Goal: Task Accomplishment & Management: Manage account settings

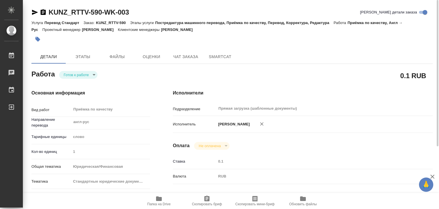
click at [38, 36] on icon "button" at bounding box center [38, 39] width 6 height 6
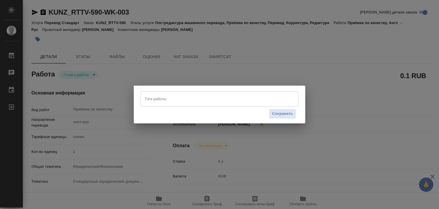
click at [171, 102] on input "Тэги работы" at bounding box center [214, 99] width 142 height 10
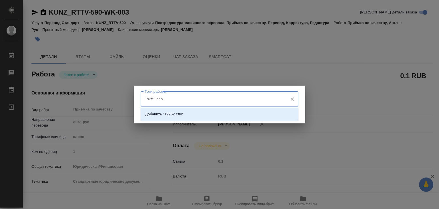
type input "19252 слов"
click at [189, 112] on li "Добавить "19252 слов"" at bounding box center [220, 114] width 158 height 10
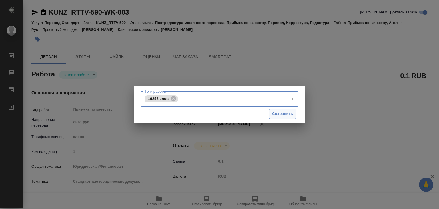
click at [277, 113] on span "Сохранить" at bounding box center [282, 113] width 21 height 7
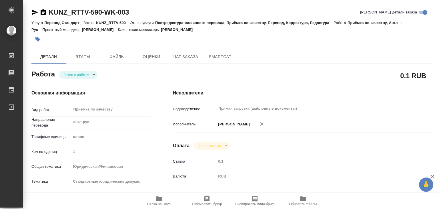
type input "readyForWork"
type input "англ-рус"
type input "5a8b1489cc6b4906c91bfd90"
type input "1"
type input "yr-fn"
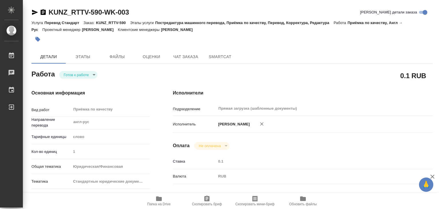
type input "5f647205b73bc97568ca66bf"
type input "22.09.2025 15:38"
type input "15.10.2025 20:00"
type input "Прямая загрузка (шаблонные документы)"
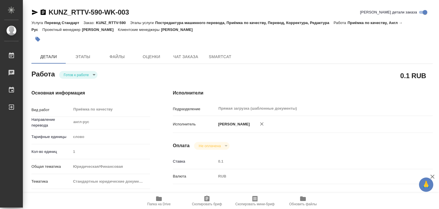
type input "notPayed"
type input "0.1"
type input "RUB"
type input "Алилекова Валерия"
type input "KUNZ_RTTV-590"
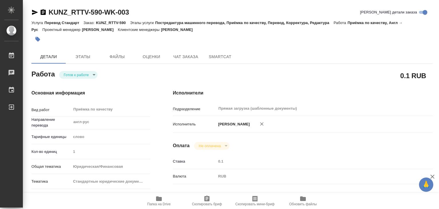
type input "Перевод Стандарт"
type input "Постредактура машинного перевода, Приёмка по качеству, Перевод, Корректура, Ред…"
type input "Веселова Юлия"
type input "Оксютович Ирина"
type input "/Clients/RT/Orders/KUNZ_RTTV-590"
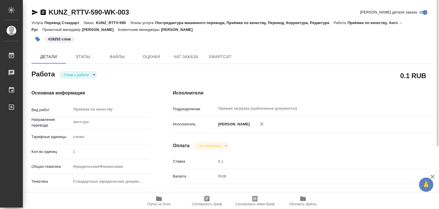
drag, startPoint x: 438, startPoint y: 6, endPoint x: 299, endPoint y: 50, distance: 146.3
click at [299, 50] on div "Детали Этапы Файлы Оценки Чат заказа SmartCat" at bounding box center [232, 57] width 402 height 14
click at [121, 57] on span "Файлы" at bounding box center [117, 56] width 27 height 7
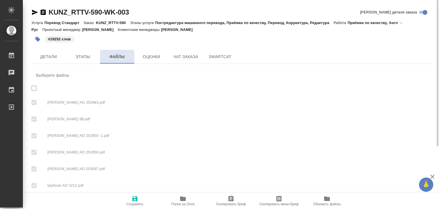
checkbox input "true"
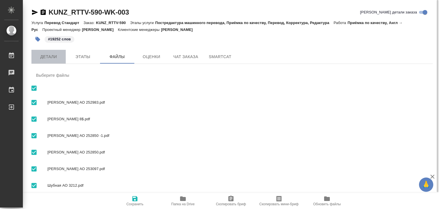
click at [49, 56] on span "Детали" at bounding box center [48, 56] width 27 height 7
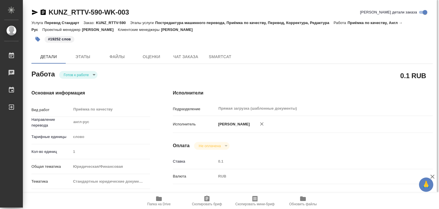
type textarea "x"
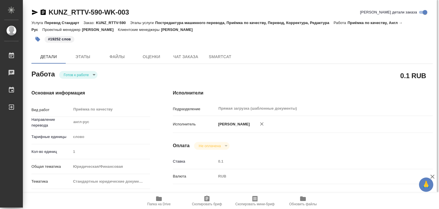
type textarea "x"
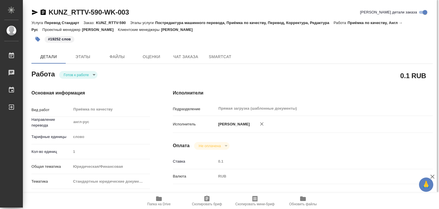
type textarea "x"
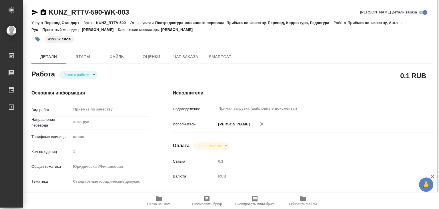
click at [159, 198] on icon "button" at bounding box center [159, 198] width 6 height 5
type textarea "x"
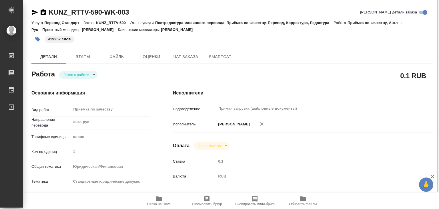
type textarea "x"
click at [87, 73] on body "🙏 .cls-1 fill:#fff; AWATERA Alilekova Valeriya Работы 0 Чаты График Выйти KUNZ_…" at bounding box center [219, 104] width 439 height 209
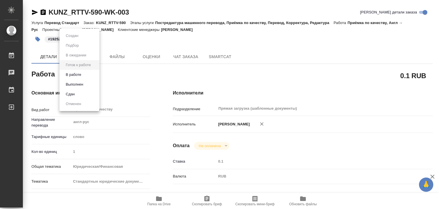
click at [88, 83] on li "Выполнен" at bounding box center [79, 85] width 40 height 10
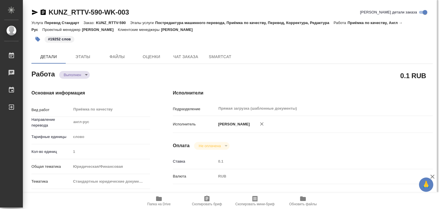
type textarea "x"
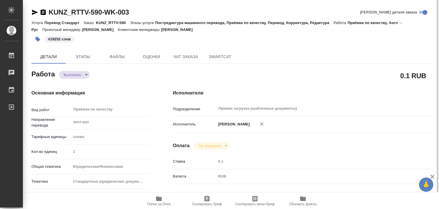
type textarea "x"
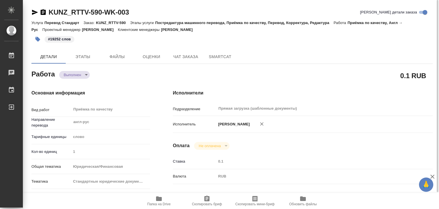
type textarea "x"
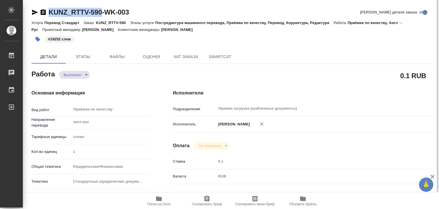
drag, startPoint x: 47, startPoint y: 3, endPoint x: 104, endPoint y: 15, distance: 57.3
copy link "KUNZ_RTTV-590"
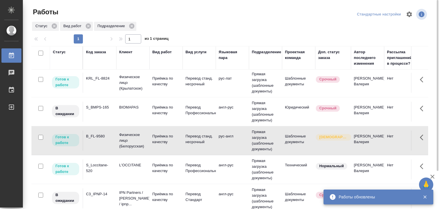
drag, startPoint x: 0, startPoint y: 0, endPoint x: 181, endPoint y: 23, distance: 182.1
click at [181, 23] on div "Статус Вид работ Подразделение" at bounding box center [229, 26] width 397 height 10
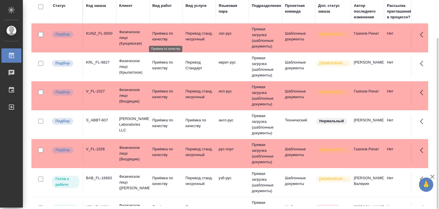
click at [164, 36] on p "Приёмка по качеству" at bounding box center [165, 36] width 27 height 11
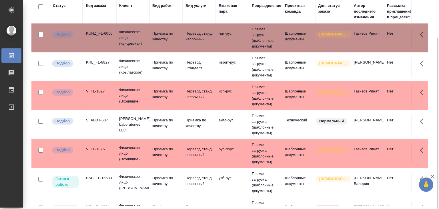
click at [188, 67] on p "Перевод Стандарт" at bounding box center [199, 64] width 27 height 11
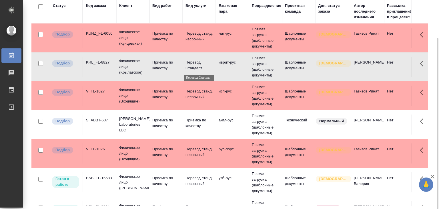
click at [148, 94] on td "Физическое лицо (Входящие)" at bounding box center [132, 95] width 33 height 23
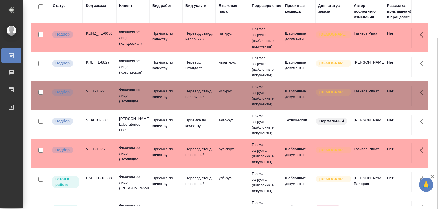
click at [137, 123] on p "Abbott Laboratories LLC" at bounding box center [132, 124] width 27 height 17
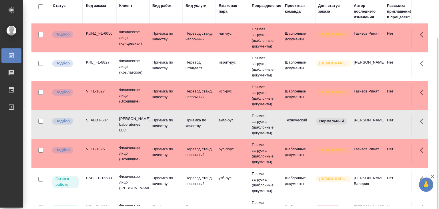
click at [135, 152] on p "Физическое лицо (Входящие)" at bounding box center [132, 153] width 27 height 17
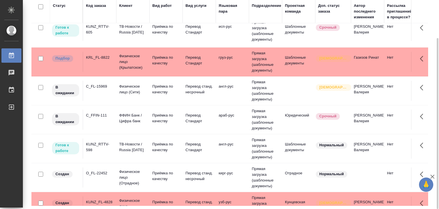
scroll to position [257, 0]
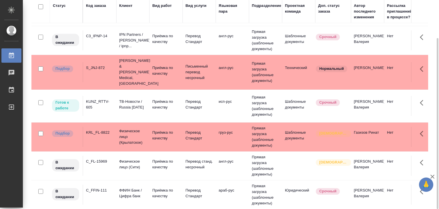
click at [136, 65] on p "Johnson & Johnson Medical, Russia" at bounding box center [132, 72] width 27 height 29
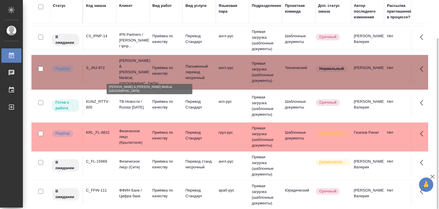
click at [136, 65] on p "Johnson & Johnson Medical, Russia" at bounding box center [132, 72] width 27 height 29
click at [127, 138] on p "Физическое лицо (Крылатское)" at bounding box center [132, 136] width 27 height 17
click at [127, 135] on p "Физическое лицо (Крылатское)" at bounding box center [132, 136] width 27 height 17
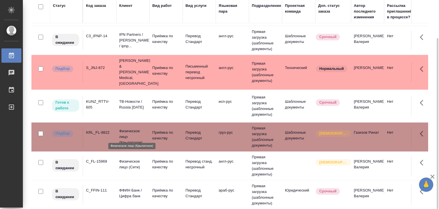
click at [127, 135] on p "Физическое лицо (Крылатское)" at bounding box center [132, 136] width 27 height 17
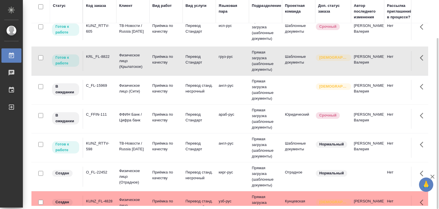
scroll to position [343, 0]
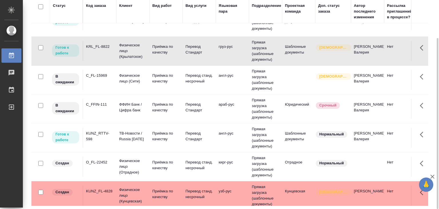
click at [156, 136] on td "Приёмка по качеству" at bounding box center [166, 138] width 33 height 20
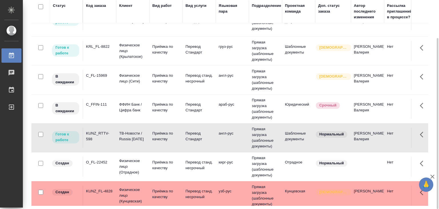
click at [246, 99] on td "араб-рус" at bounding box center [232, 109] width 33 height 20
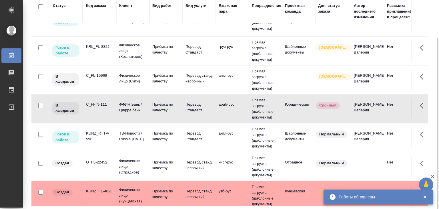
click at [261, 75] on td "Прямая загрузка (шаблонные документы)" at bounding box center [265, 79] width 33 height 29
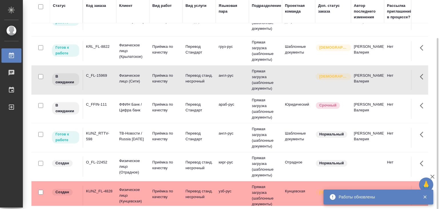
scroll to position [315, 0]
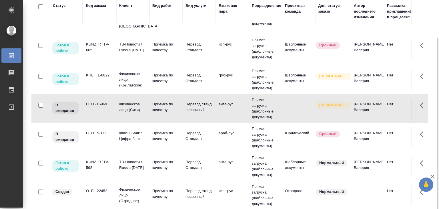
click at [234, 77] on td "груз-рус" at bounding box center [232, 79] width 33 height 20
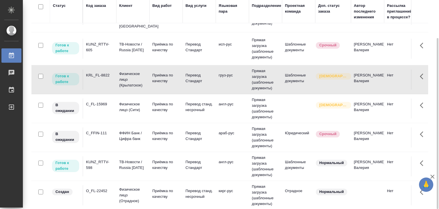
click at [206, 41] on p "Перевод Стандарт" at bounding box center [199, 46] width 27 height 11
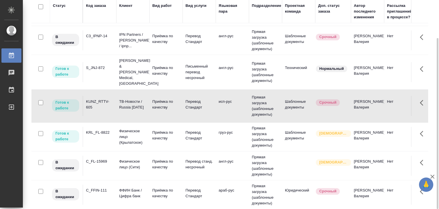
scroll to position [229, 0]
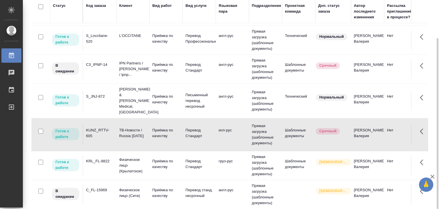
click at [165, 95] on p "Приёмка по качеству" at bounding box center [165, 99] width 27 height 11
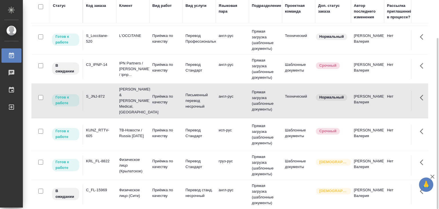
click at [155, 63] on p "Приёмка по качеству" at bounding box center [165, 67] width 27 height 11
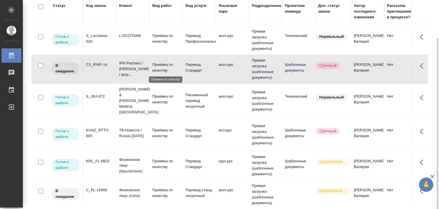
click at [135, 35] on p "L'OCCITANE" at bounding box center [132, 36] width 27 height 6
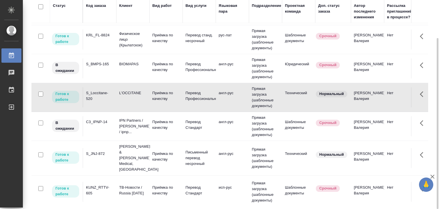
scroll to position [143, 0]
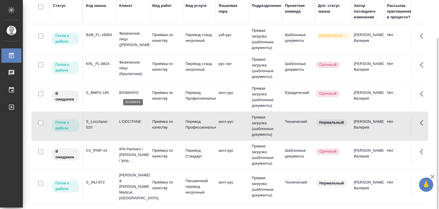
click at [144, 94] on p "BIOMAPAS" at bounding box center [132, 93] width 27 height 6
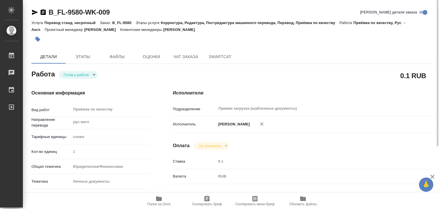
click at [158, 201] on icon "button" at bounding box center [159, 198] width 7 height 7
click at [40, 38] on icon "button" at bounding box center [38, 39] width 6 height 6
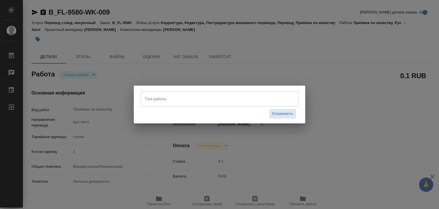
click at [176, 98] on input "Тэги работы" at bounding box center [214, 99] width 142 height 10
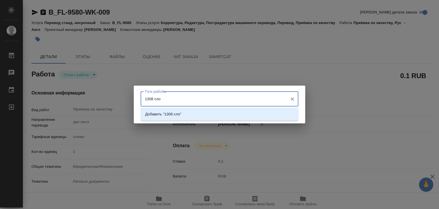
type input "1308 слов"
click at [193, 116] on li "Добавить "1308 слов"" at bounding box center [220, 114] width 158 height 10
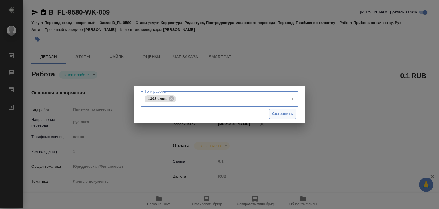
click at [271, 115] on button "Сохранить" at bounding box center [282, 114] width 27 height 10
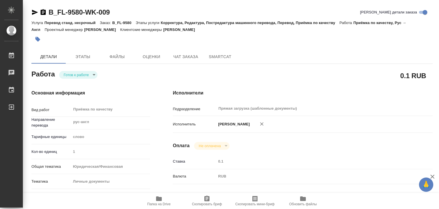
type input "readyForWork"
type input "рус-англ"
type input "5a8b1489cc6b4906c91bfd90"
type input "1"
type input "yr-fn"
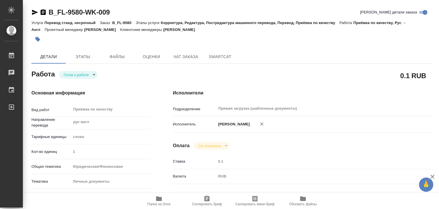
type input "5a8b8b956a9677013d343cfe"
checkbox input "true"
type input "14.10.2025 20:10"
type input "15.10.2025 20:00"
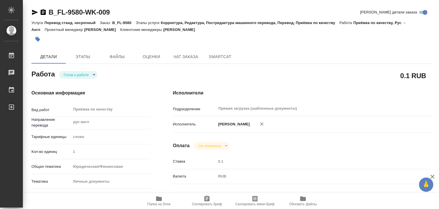
type input "Прямая загрузка (шаблонные документы)"
type input "notPayed"
type input "0.1"
type input "RUB"
type input "Алилекова Валерия"
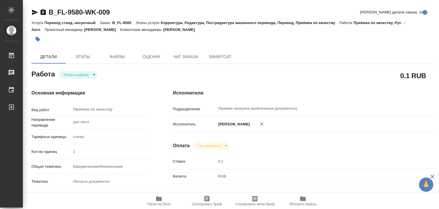
type input "B_FL-9580"
type input "Перевод станд. несрочный"
type input "Корректура, Редактура, Постредактура машинного перевода, Перевод, Приёмка по ка…"
type input "Антонова Кристина"
type input "Оксютович Ирина"
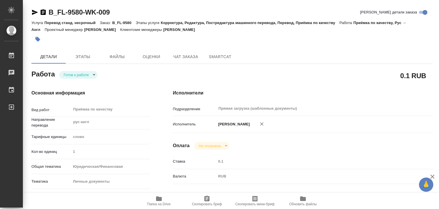
type input "/Clients/FL_B/Orders/B_FL-9580"
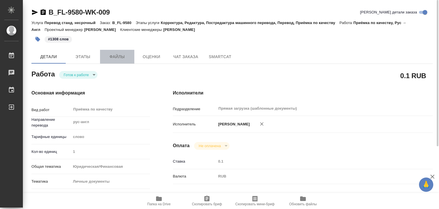
click at [110, 55] on span "Файлы" at bounding box center [117, 56] width 27 height 7
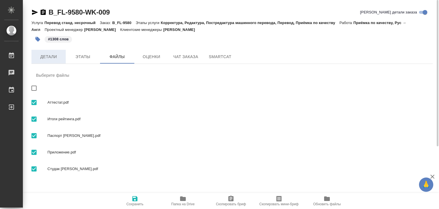
click at [51, 58] on span "Детали" at bounding box center [48, 56] width 27 height 7
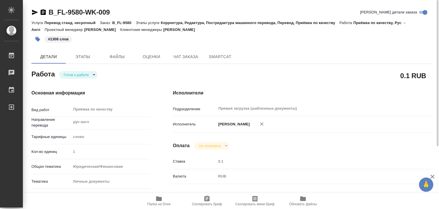
type textarea "x"
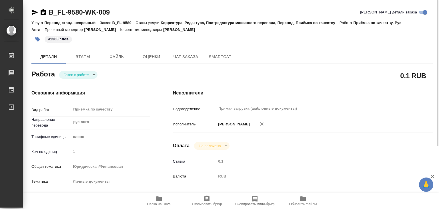
type textarea "x"
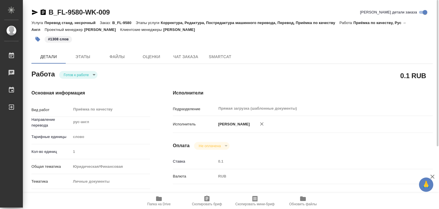
type textarea "x"
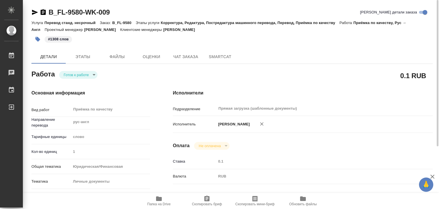
click at [88, 73] on body "🙏 .cls-1 fill:#fff; AWATERA Alilekova Valeriya Работы 0 Чаты График Выйти B_FL-…" at bounding box center [219, 104] width 439 height 209
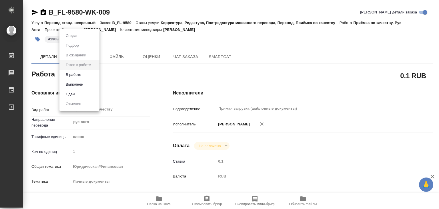
click at [148, 64] on div at bounding box center [219, 104] width 439 height 209
click at [86, 72] on body "🙏 .cls-1 fill:#fff; AWATERA Alilekova Valeriya Работы 0 Чаты График Выйти B_FL-…" at bounding box center [219, 104] width 439 height 209
click at [80, 83] on button "Выполнен" at bounding box center [74, 84] width 21 height 6
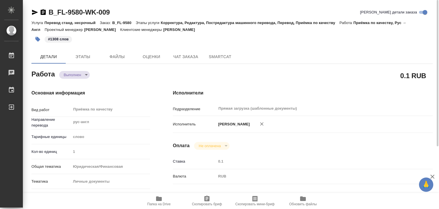
type textarea "x"
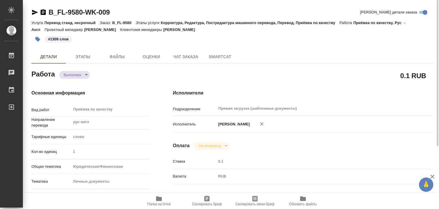
type textarea "x"
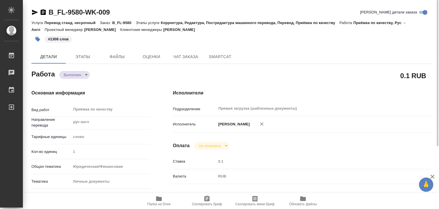
type textarea "x"
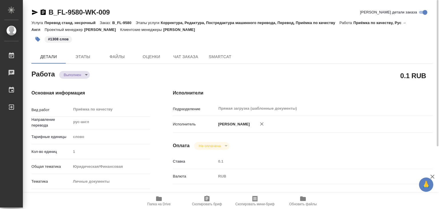
type textarea "x"
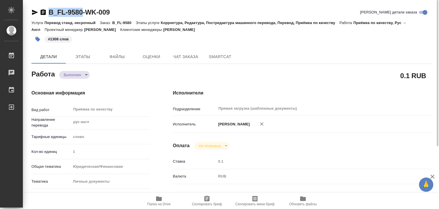
drag, startPoint x: 76, startPoint y: 6, endPoint x: 82, endPoint y: 9, distance: 7.7
copy link "B_FL-9580"
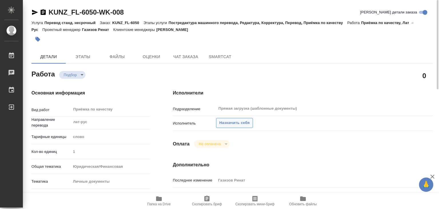
click at [223, 126] on span "Назначить себя" at bounding box center [234, 123] width 30 height 7
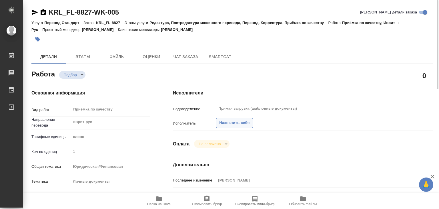
click at [231, 119] on button "Назначить себя" at bounding box center [234, 123] width 37 height 10
click at [228, 124] on span "Назначить себя" at bounding box center [234, 123] width 30 height 7
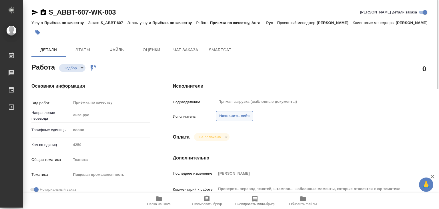
click at [222, 119] on span "Назначить себя" at bounding box center [234, 116] width 30 height 7
click at [228, 119] on span "Назначить себя" at bounding box center [234, 116] width 30 height 7
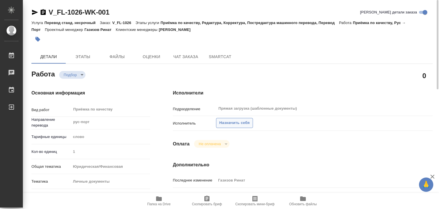
click at [232, 122] on span "Назначить себя" at bounding box center [234, 123] width 30 height 7
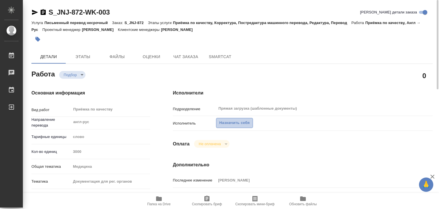
click at [229, 122] on span "Назначить себя" at bounding box center [234, 123] width 30 height 7
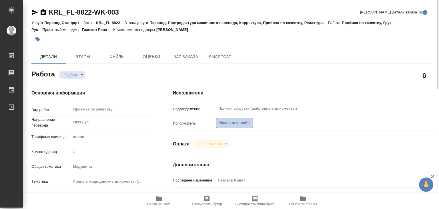
click at [227, 124] on span "Назначить себя" at bounding box center [234, 123] width 30 height 7
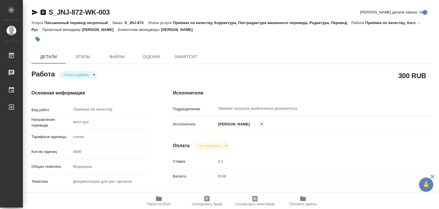
type textarea "x"
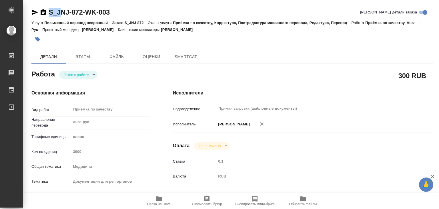
type textarea "x"
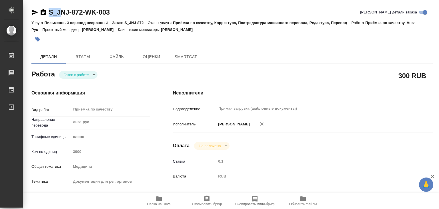
type textarea "x"
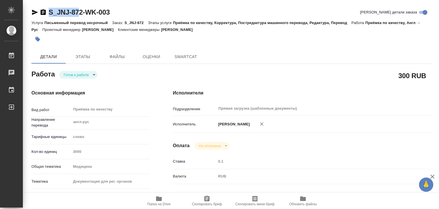
type textarea "x"
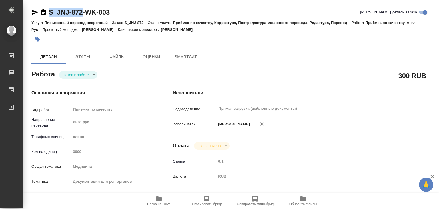
type textarea "x"
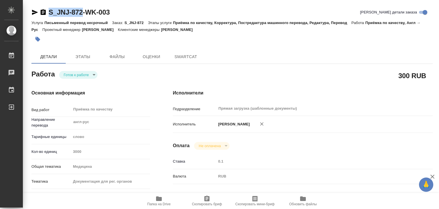
drag, startPoint x: 43, startPoint y: 6, endPoint x: 86, endPoint y: 14, distance: 43.1
type textarea "x"
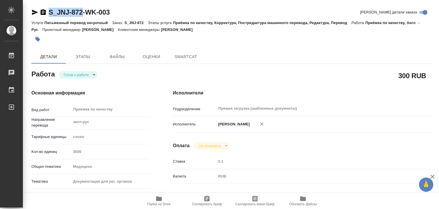
type textarea "x"
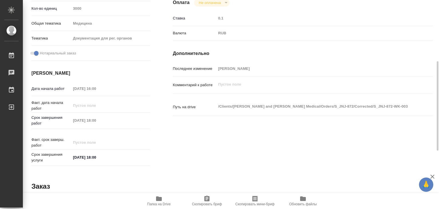
type textarea "x"
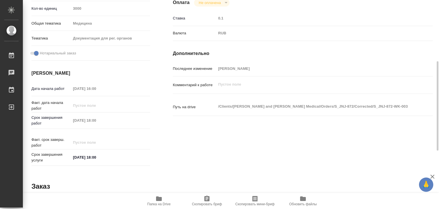
type textarea "x"
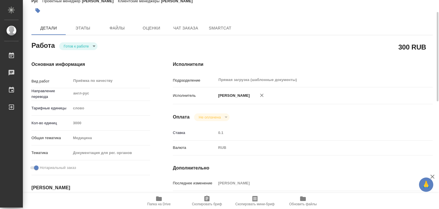
scroll to position [0, 0]
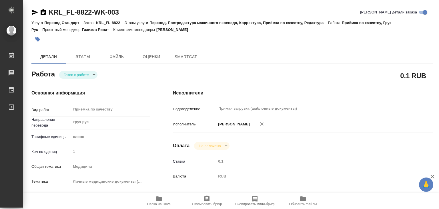
type textarea "x"
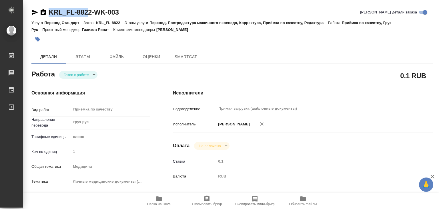
type textarea "x"
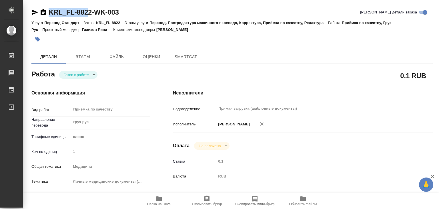
type textarea "x"
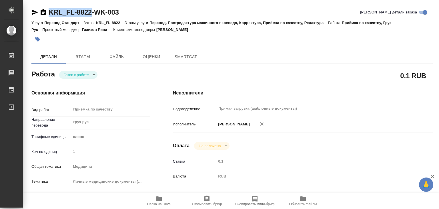
drag, startPoint x: 85, startPoint y: 12, endPoint x: 92, endPoint y: 14, distance: 6.8
type textarea "x"
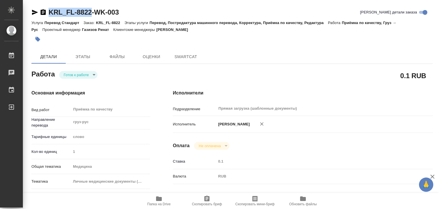
type textarea "x"
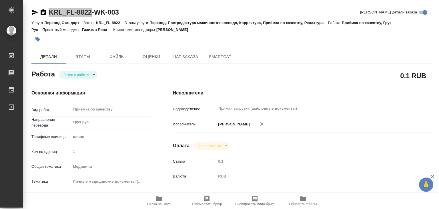
type textarea "x"
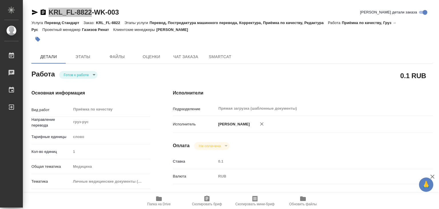
type textarea "x"
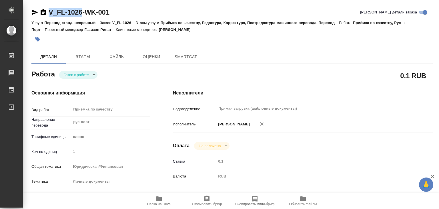
type textarea "x"
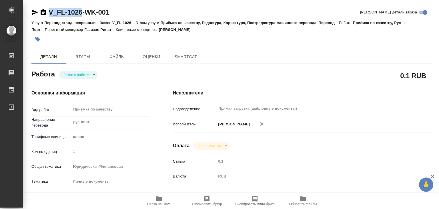
type textarea "x"
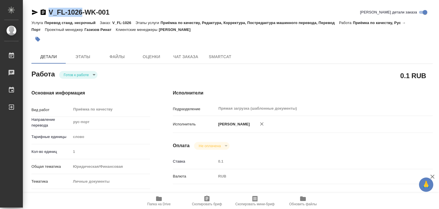
drag, startPoint x: 46, startPoint y: 5, endPoint x: 84, endPoint y: 9, distance: 37.6
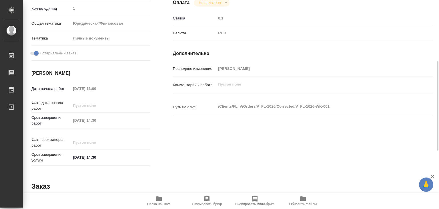
type textarea "x"
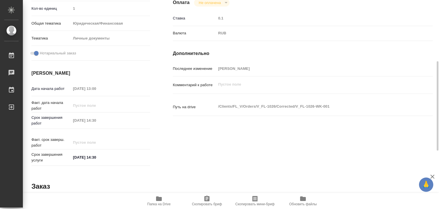
type textarea "x"
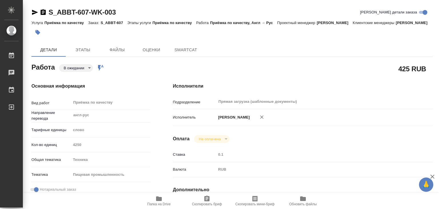
type textarea "x"
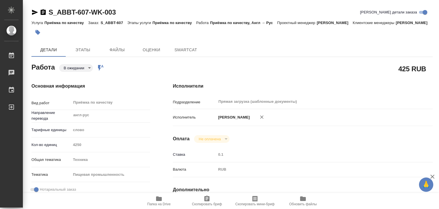
type textarea "x"
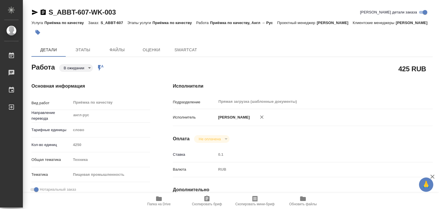
type textarea "x"
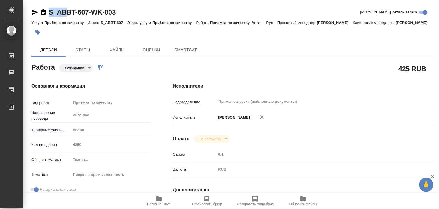
type textarea "x"
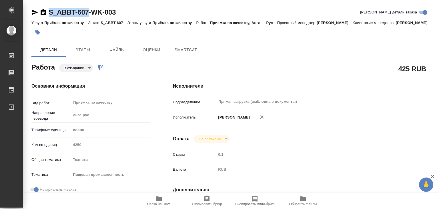
type textarea "x"
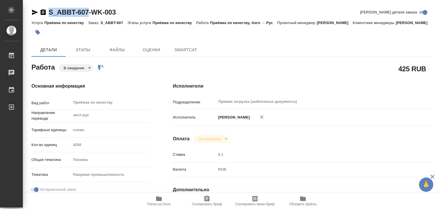
drag, startPoint x: 48, startPoint y: 5, endPoint x: 89, endPoint y: 12, distance: 41.4
copy link "S_ABBT-607"
type textarea "x"
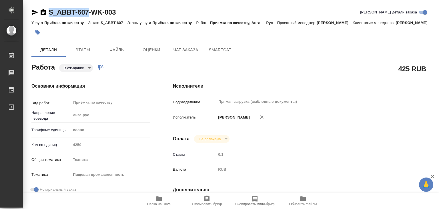
type textarea "x"
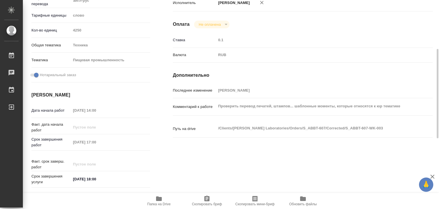
type textarea "x"
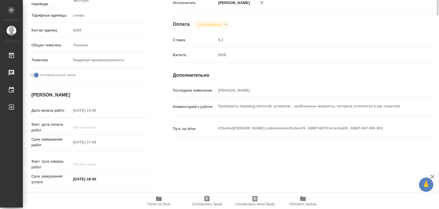
scroll to position [0, 0]
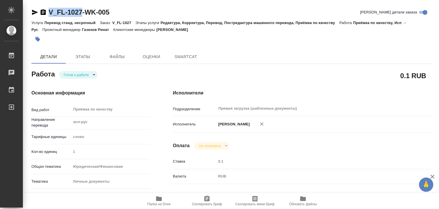
type textarea "x"
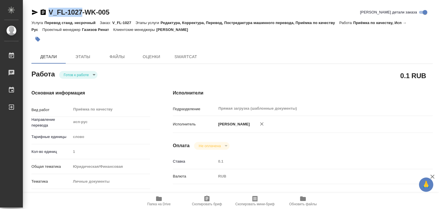
drag, startPoint x: 45, startPoint y: 3, endPoint x: 84, endPoint y: 12, distance: 39.7
type textarea "x"
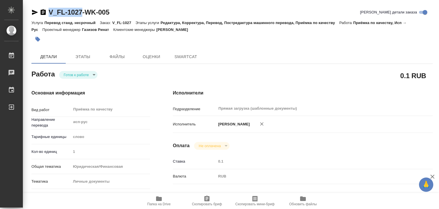
type textarea "x"
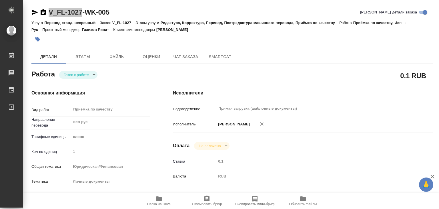
type textarea "x"
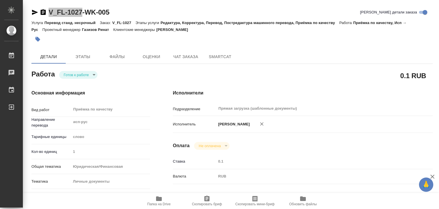
type textarea "x"
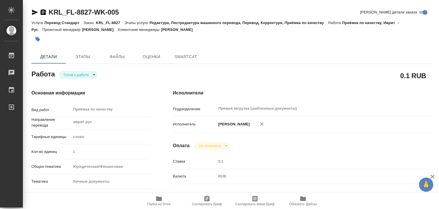
type textarea "x"
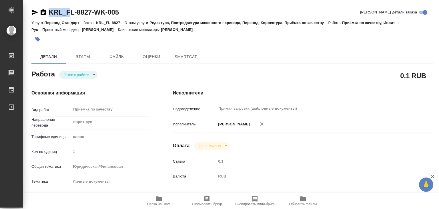
type textarea "x"
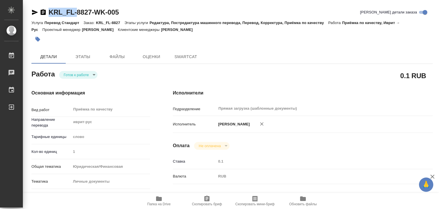
type textarea "x"
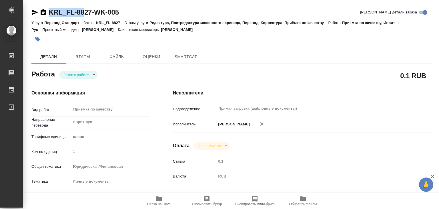
type textarea "x"
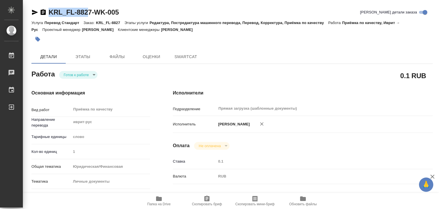
type textarea "x"
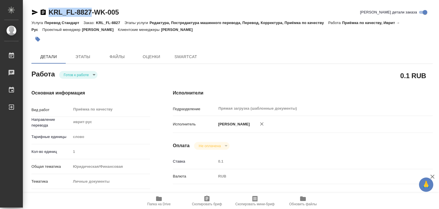
drag, startPoint x: 0, startPoint y: 0, endPoint x: 92, endPoint y: 10, distance: 92.1
type textarea "x"
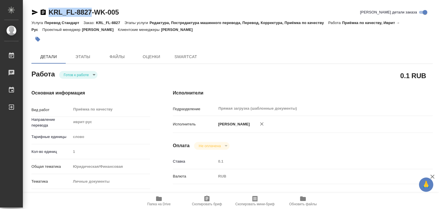
type textarea "x"
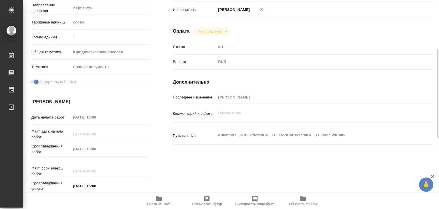
scroll to position [143, 0]
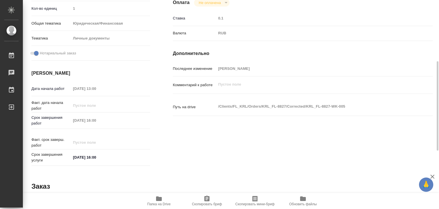
type textarea "x"
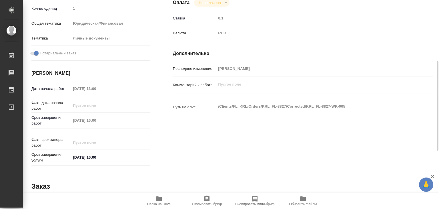
type textarea "x"
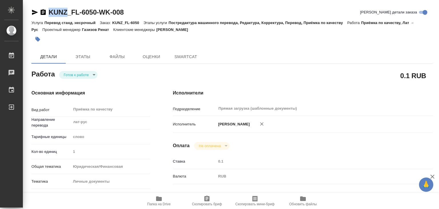
type textarea "x"
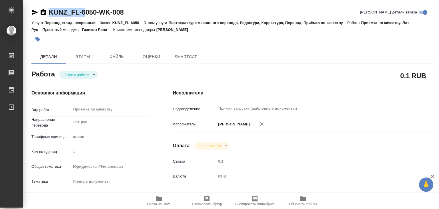
type textarea "x"
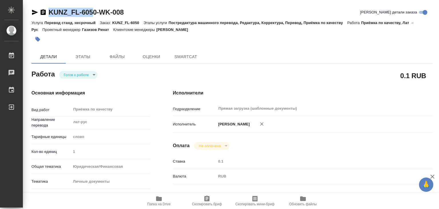
type textarea "x"
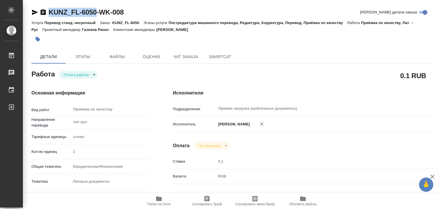
drag, startPoint x: 47, startPoint y: 5, endPoint x: 97, endPoint y: 12, distance: 51.2
copy link "KUNZ_FL-6050"
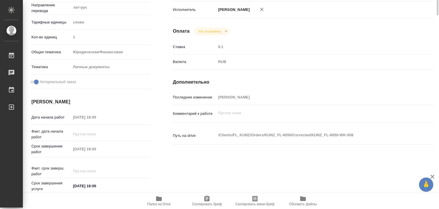
scroll to position [143, 0]
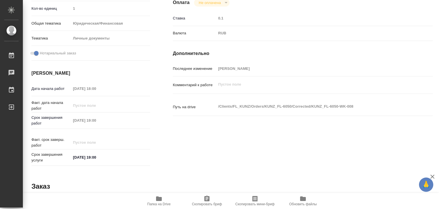
type textarea "x"
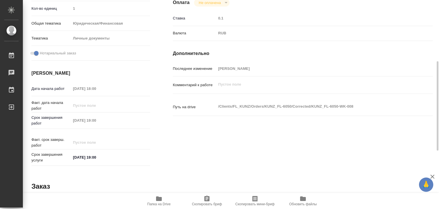
type textarea "x"
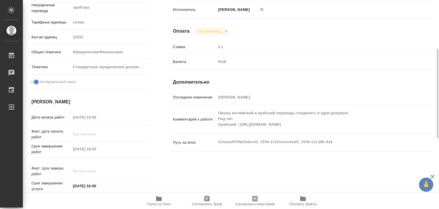
scroll to position [29, 0]
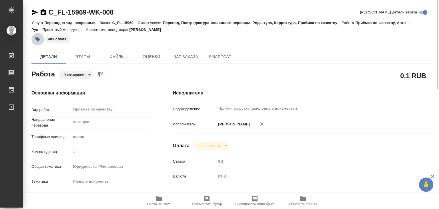
click at [38, 39] on icon "button" at bounding box center [37, 39] width 5 height 5
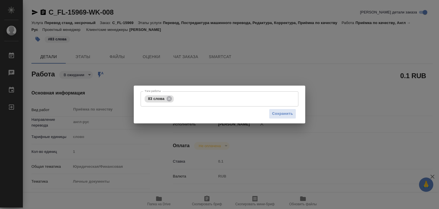
click at [179, 52] on div "Тэги работы 83 слова Тэги работы Сохранить" at bounding box center [219, 104] width 439 height 209
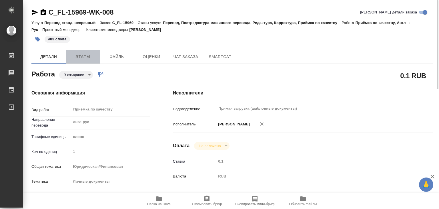
click at [89, 61] on button "Этапы" at bounding box center [83, 57] width 34 height 14
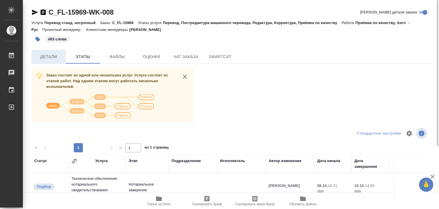
click at [51, 58] on span "Детали" at bounding box center [48, 56] width 27 height 7
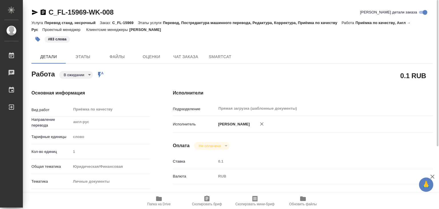
type textarea "x"
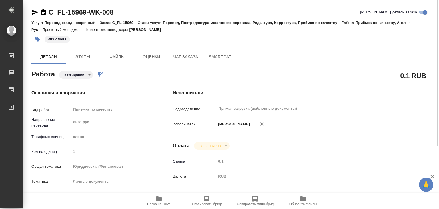
type textarea "x"
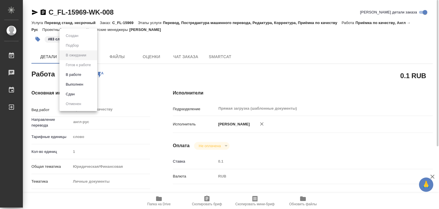
click at [79, 77] on body "🙏 .cls-1 fill:#fff; AWATERA Alilekova Valeriya Работы 0 Чаты График Выйти C_FL-…" at bounding box center [219, 104] width 439 height 209
type textarea "x"
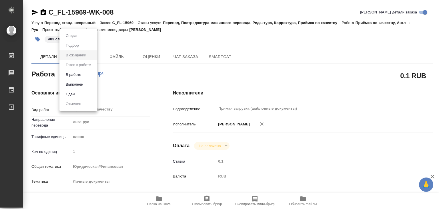
type textarea "x"
click at [82, 83] on button "Выполнен" at bounding box center [74, 84] width 21 height 6
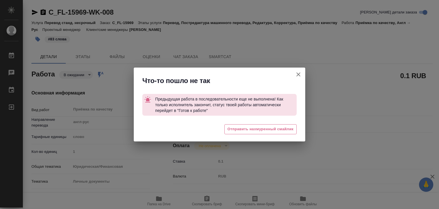
type textarea "x"
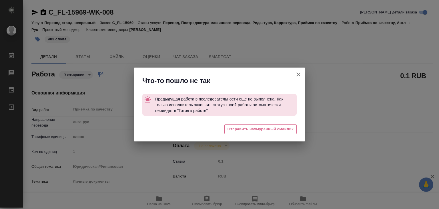
type textarea "x"
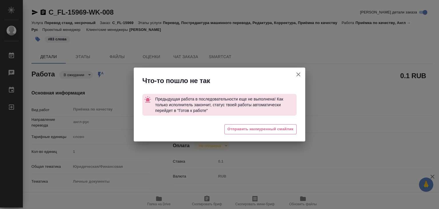
click at [298, 75] on icon "button" at bounding box center [299, 74] width 4 height 4
type textarea "x"
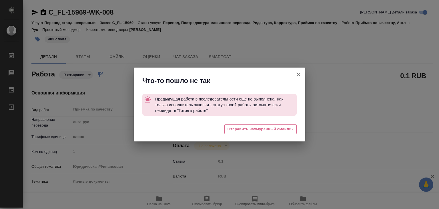
type textarea "x"
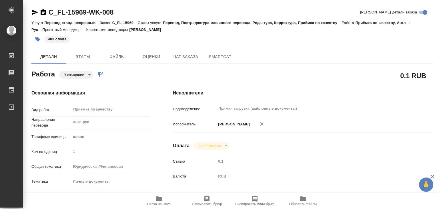
type textarea "x"
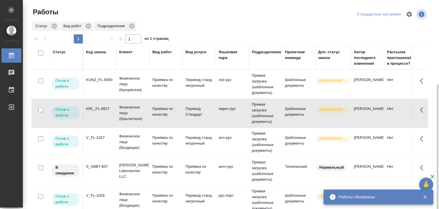
scroll to position [46, 0]
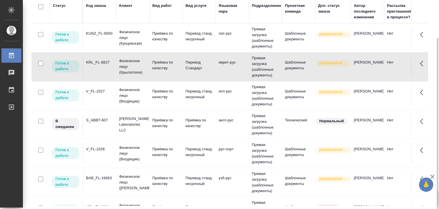
click at [149, 35] on td "Физическое лицо (Кунцевская)" at bounding box center [132, 37] width 33 height 23
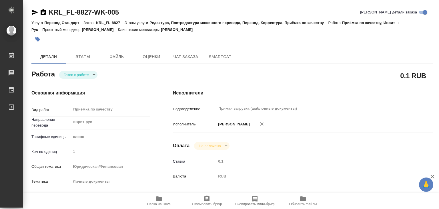
type textarea "x"
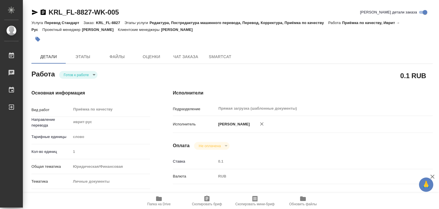
type textarea "x"
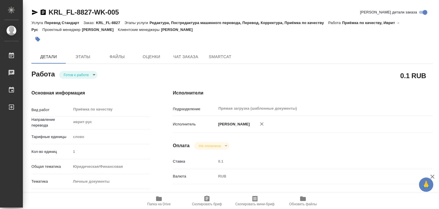
type textarea "x"
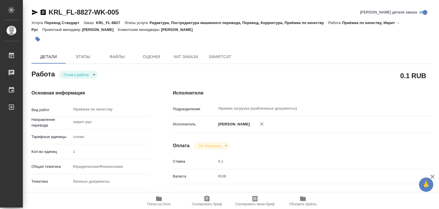
type textarea "x"
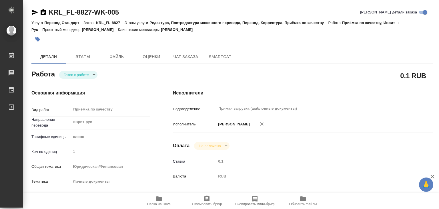
type textarea "x"
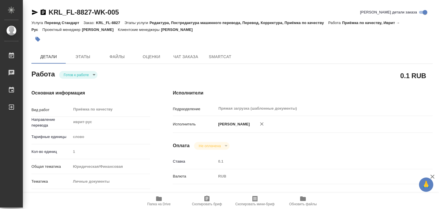
type textarea "x"
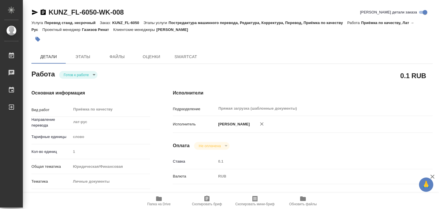
type textarea "x"
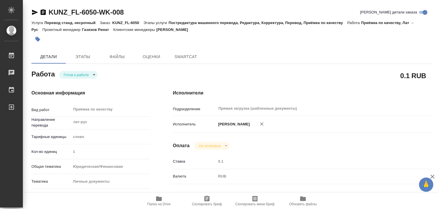
type textarea "x"
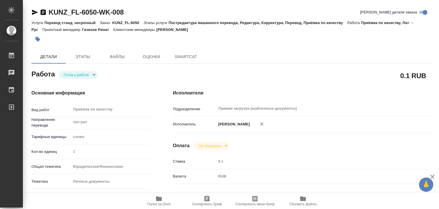
type textarea "x"
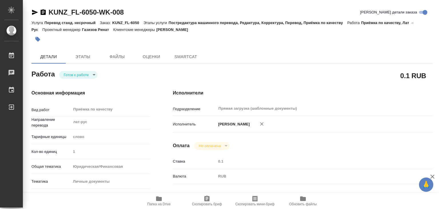
type textarea "x"
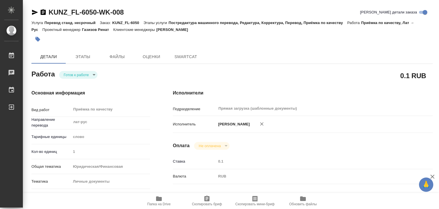
type textarea "x"
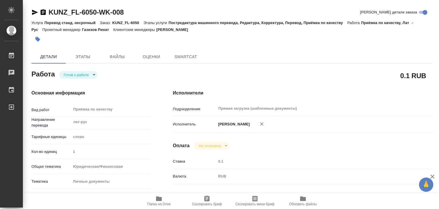
type textarea "x"
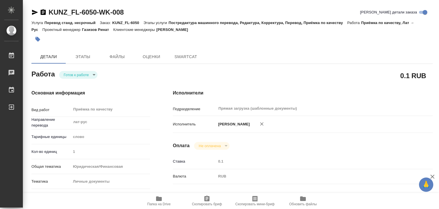
type textarea "x"
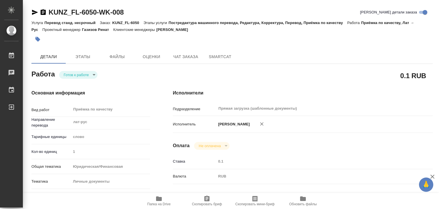
type textarea "x"
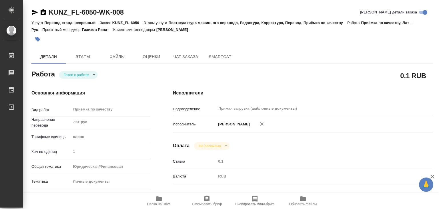
type textarea "x"
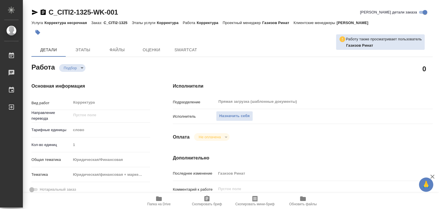
type textarea "x"
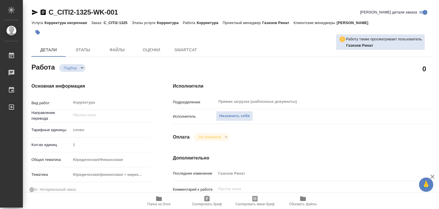
type textarea "x"
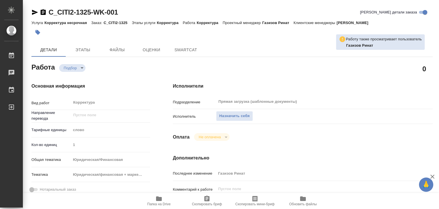
type textarea "x"
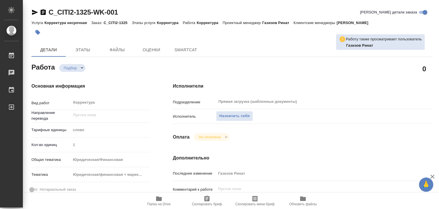
type textarea "x"
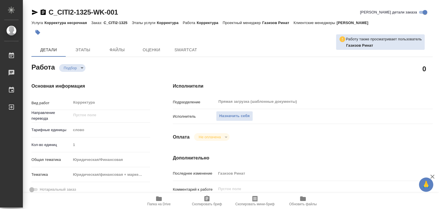
type textarea "x"
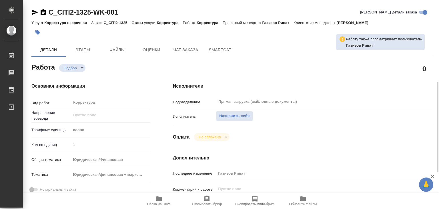
scroll to position [114, 0]
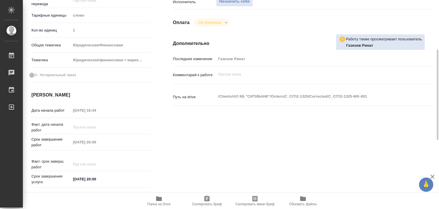
type textarea "x"
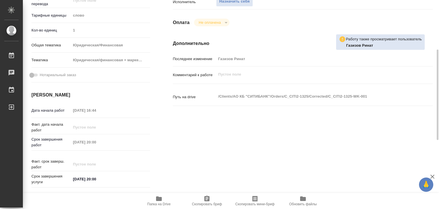
type textarea "x"
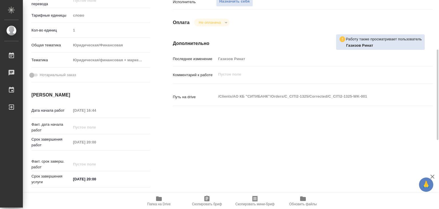
scroll to position [0, 0]
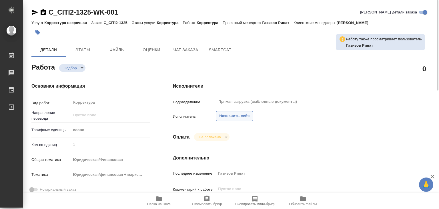
click at [223, 118] on span "Назначить себя" at bounding box center [234, 116] width 30 height 7
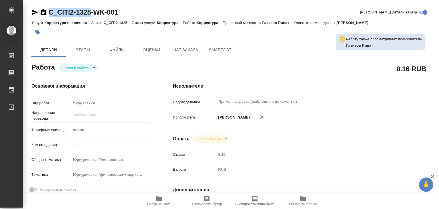
drag, startPoint x: 45, startPoint y: 7, endPoint x: 92, endPoint y: 15, distance: 47.0
click at [92, 15] on div "C_CITI2-1325-WK-001" at bounding box center [74, 12] width 87 height 9
copy link "C_CITI2-1325"
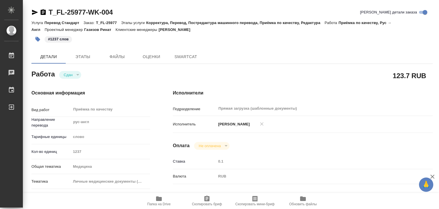
type textarea "x"
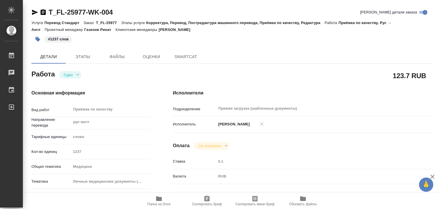
type textarea "x"
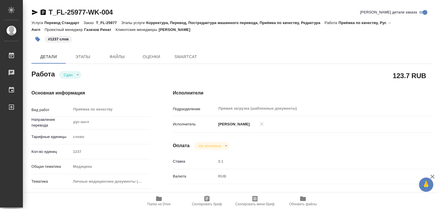
type textarea "x"
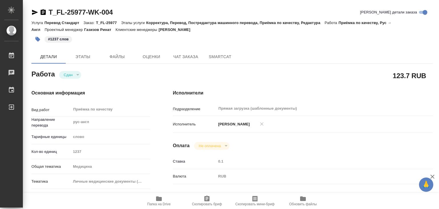
type textarea "x"
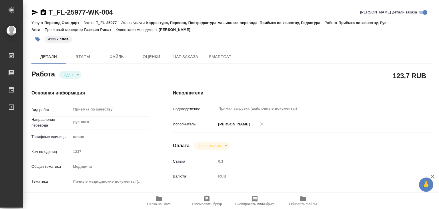
type textarea "x"
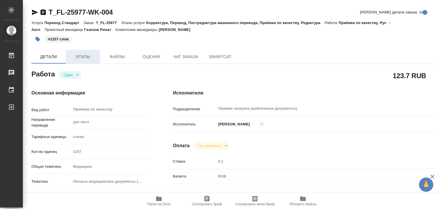
click at [93, 55] on span "Этапы" at bounding box center [82, 56] width 27 height 7
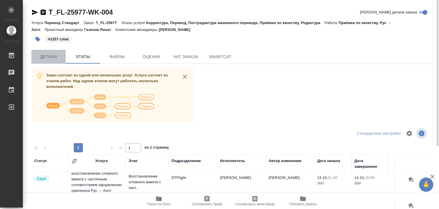
click at [57, 54] on span "Детали" at bounding box center [48, 56] width 27 height 7
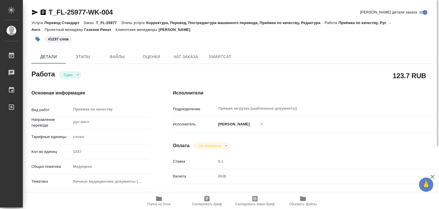
type textarea "x"
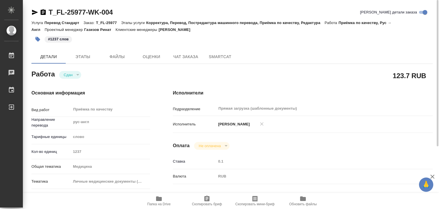
type textarea "x"
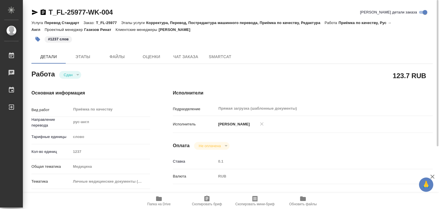
type textarea "x"
